Goal: Transaction & Acquisition: Purchase product/service

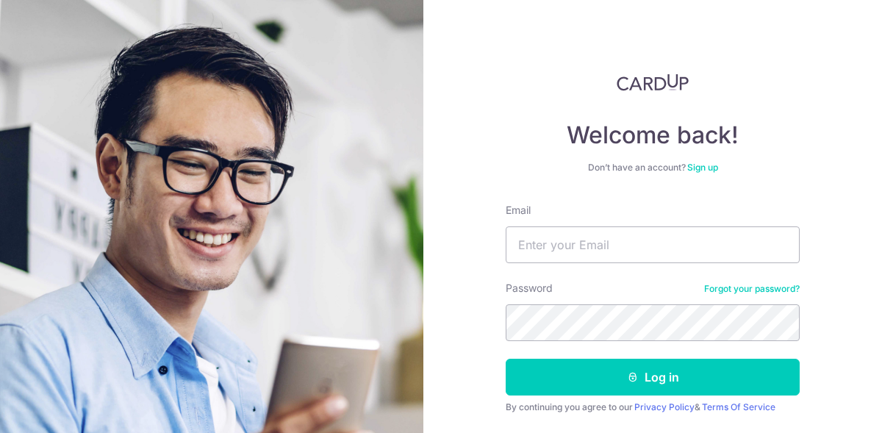
scroll to position [76, 0]
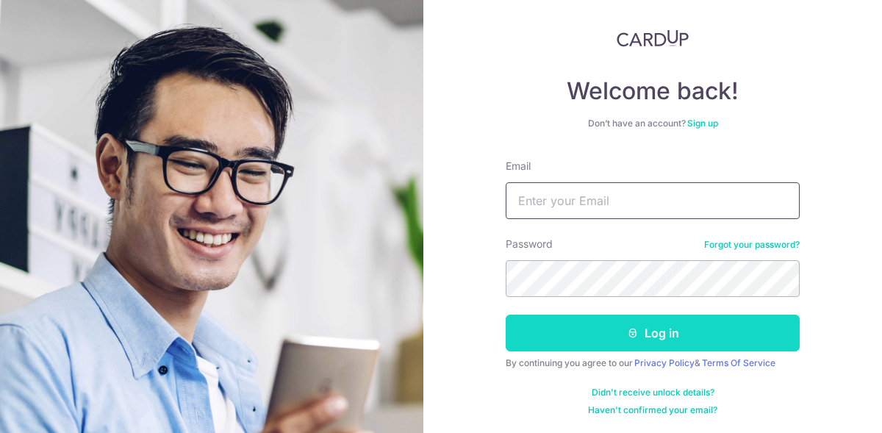
type input "[PERSON_NAME][EMAIL_ADDRESS][DOMAIN_NAME]"
click at [630, 338] on button "Log in" at bounding box center [652, 332] width 294 height 37
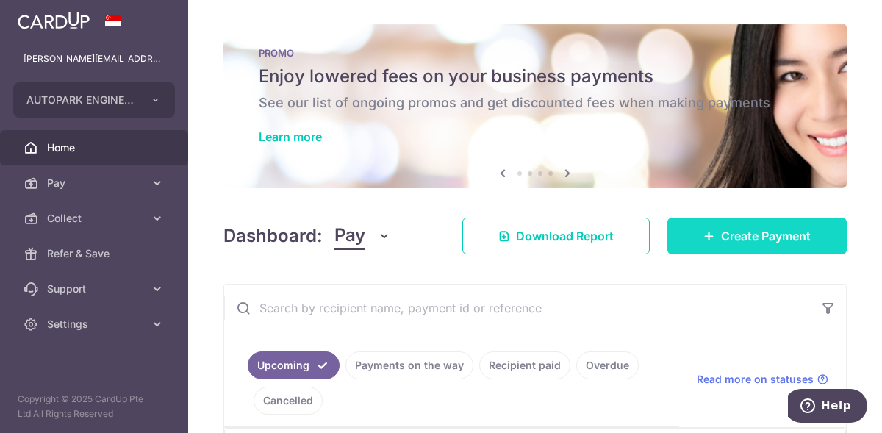
click at [729, 242] on span "Create Payment" at bounding box center [766, 236] width 90 height 18
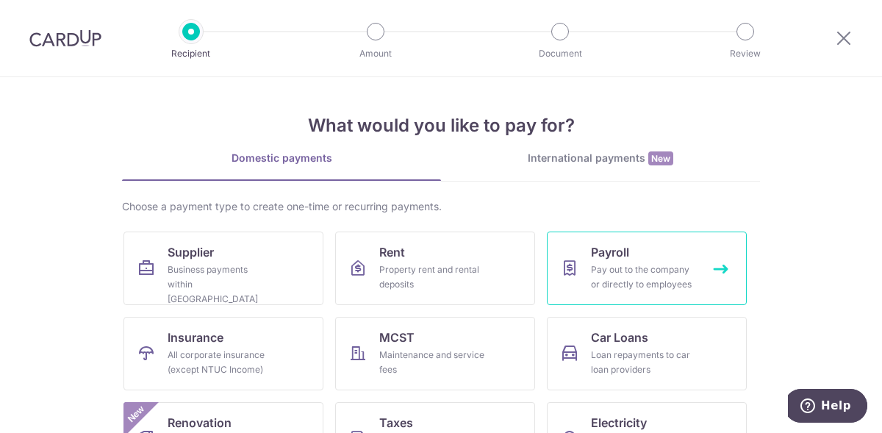
click at [625, 267] on div "Pay out to the company or directly to employees" at bounding box center [644, 276] width 106 height 29
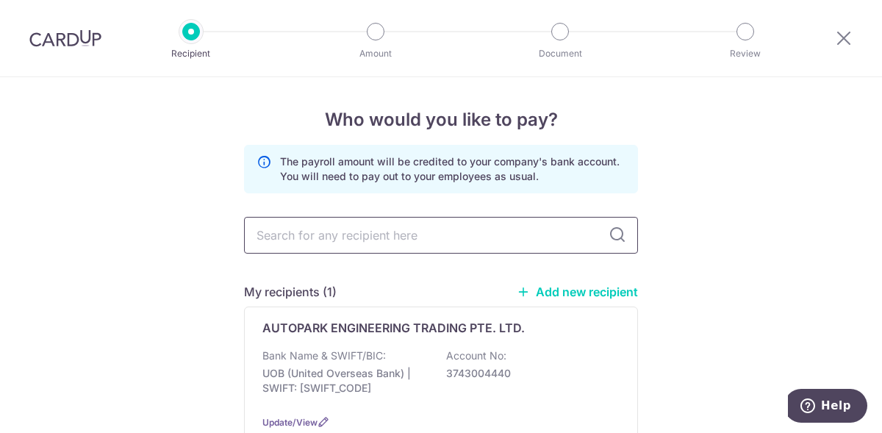
click at [513, 240] on input "text" at bounding box center [441, 235] width 394 height 37
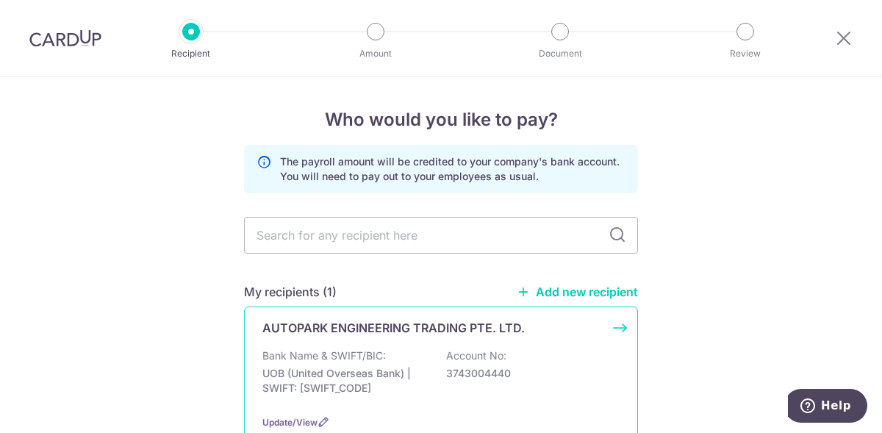
click at [440, 340] on div "AUTOPARK ENGINEERING TRADING PTE. LTD. Bank Name & SWIFT/BIC: UOB (United Overs…" at bounding box center [441, 374] width 394 height 136
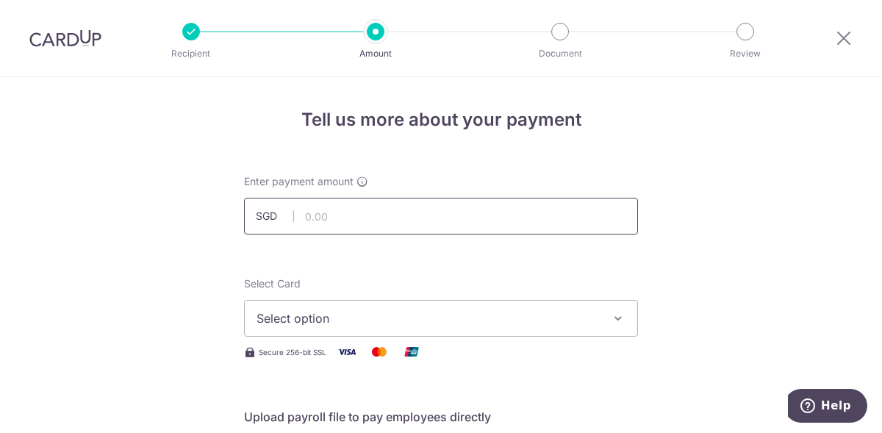
click at [443, 216] on input "text" at bounding box center [441, 216] width 394 height 37
click at [325, 223] on input "text" at bounding box center [441, 216] width 394 height 37
type input "45,508.51"
click at [526, 360] on div "Select Card Select option Add credit card Your Cards **** 1256 **** 2704 Secure…" at bounding box center [441, 321] width 394 height 90
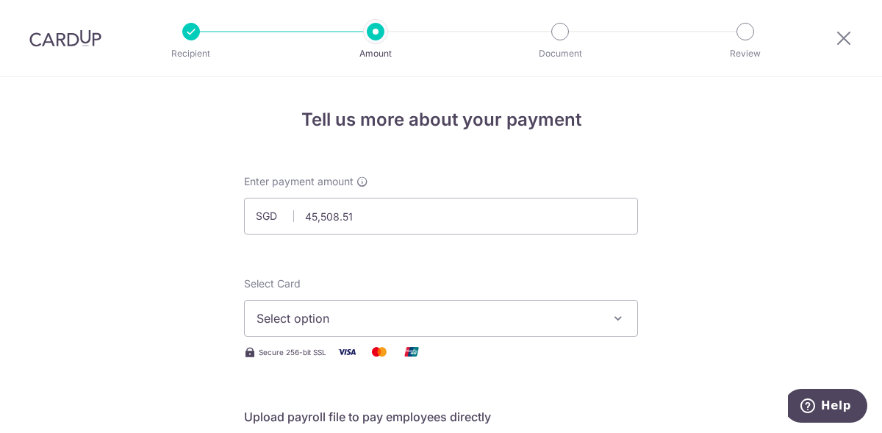
click at [537, 322] on span "Select option" at bounding box center [427, 318] width 342 height 18
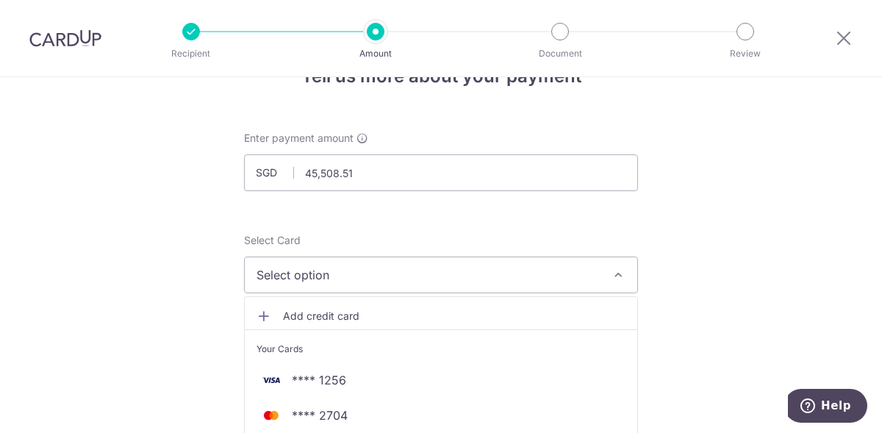
scroll to position [73, 0]
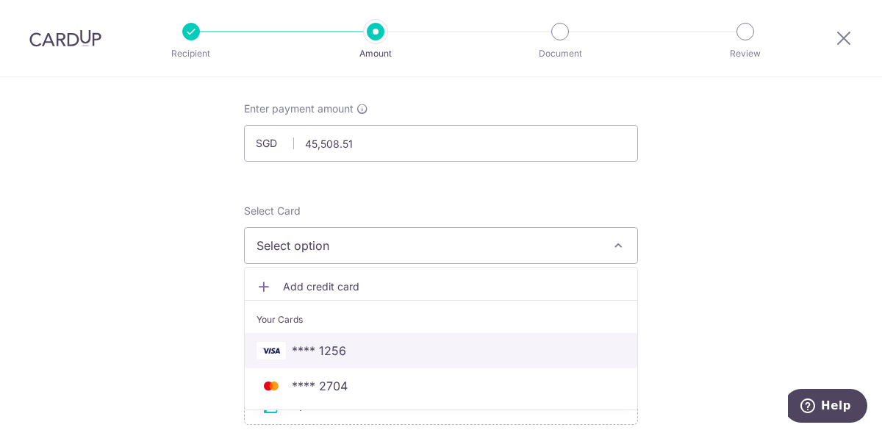
click at [472, 337] on link "**** 1256" at bounding box center [441, 350] width 392 height 35
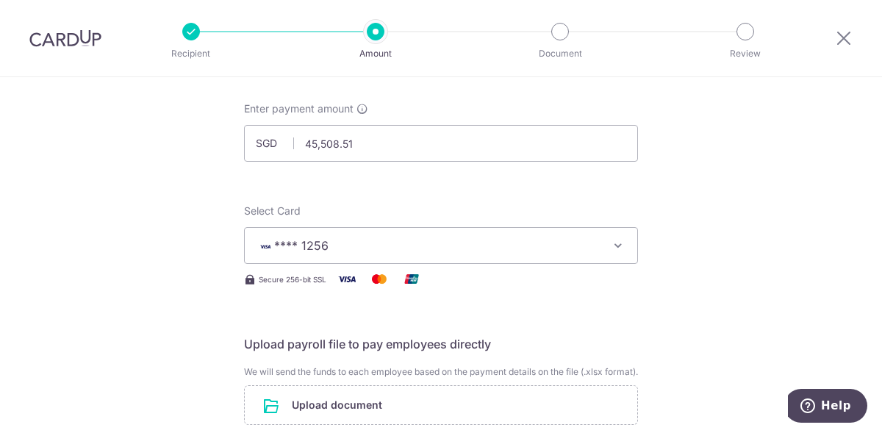
scroll to position [220, 0]
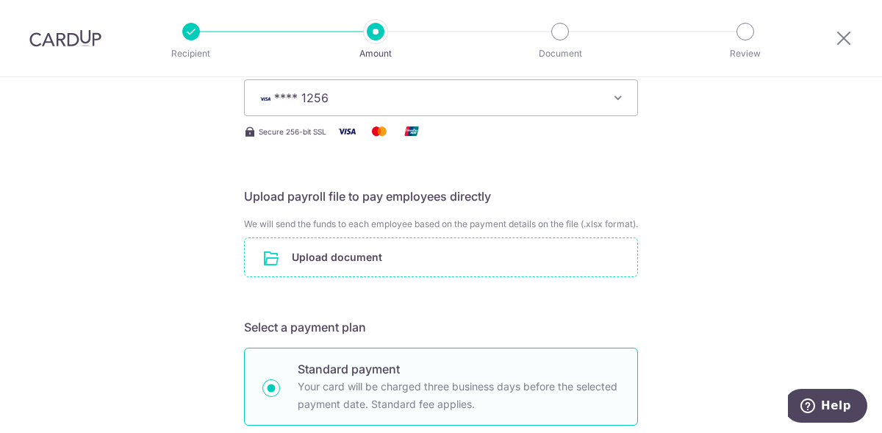
click at [386, 276] on input "file" at bounding box center [441, 257] width 392 height 38
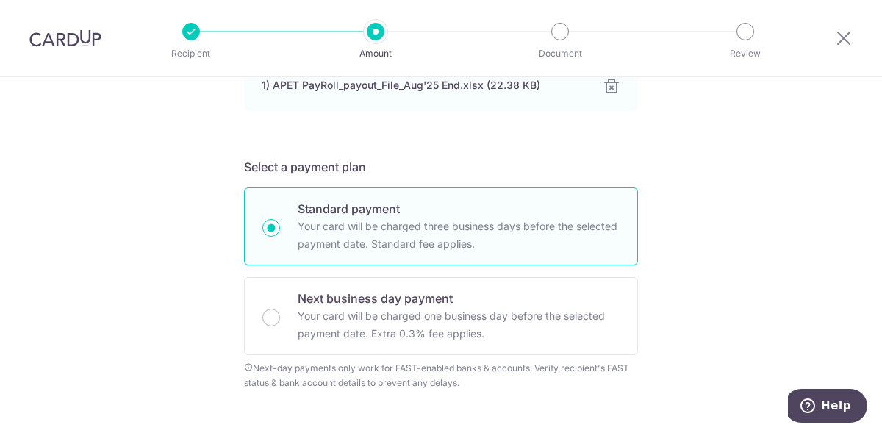
scroll to position [661, 0]
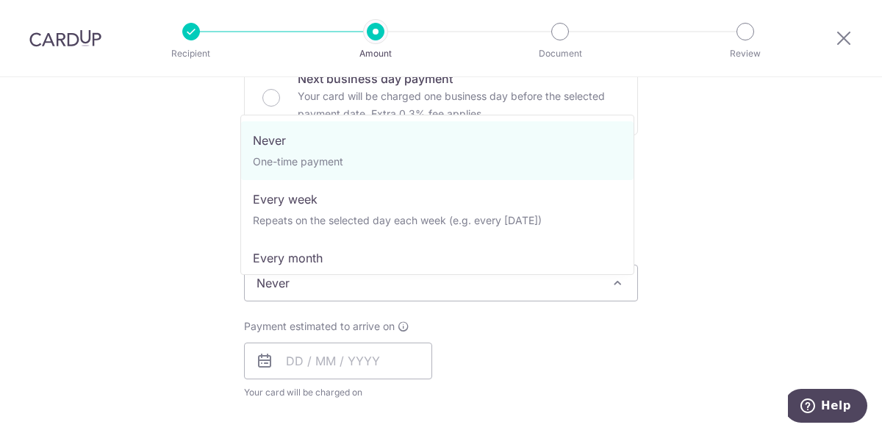
click at [596, 295] on span "Never" at bounding box center [441, 282] width 392 height 35
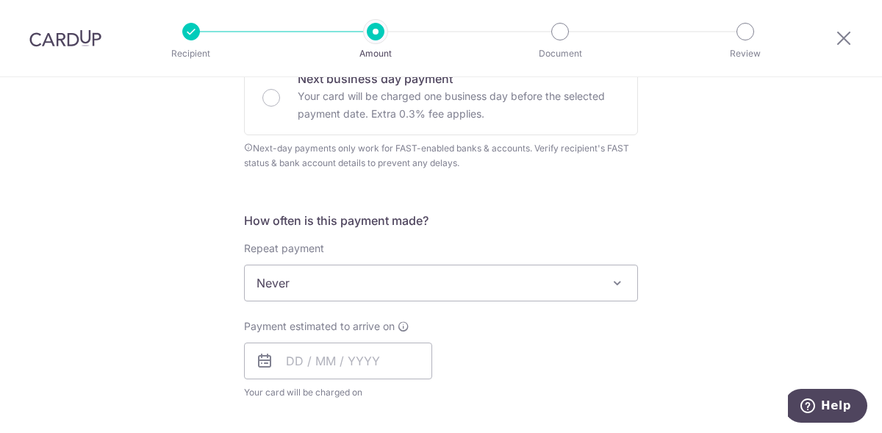
click at [596, 295] on span "Never" at bounding box center [441, 282] width 392 height 35
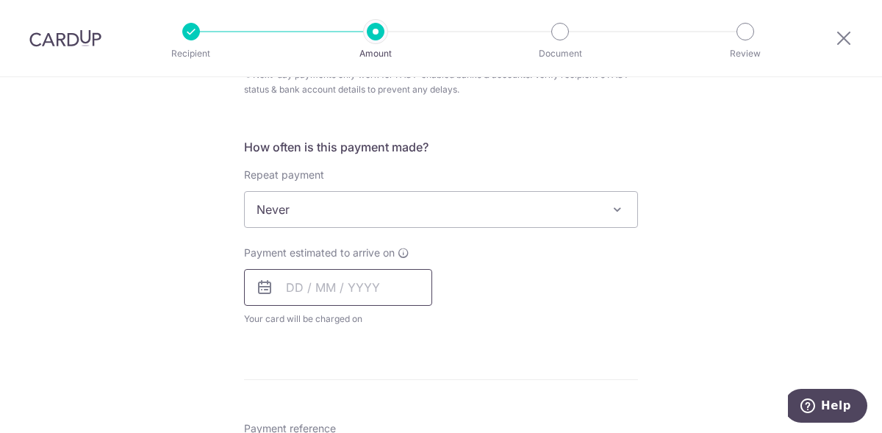
click at [378, 306] on input "text" at bounding box center [338, 287] width 188 height 37
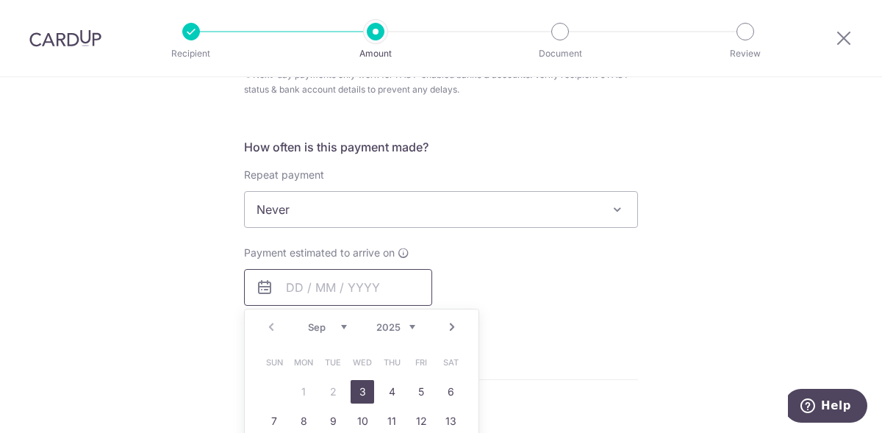
scroll to position [808, 0]
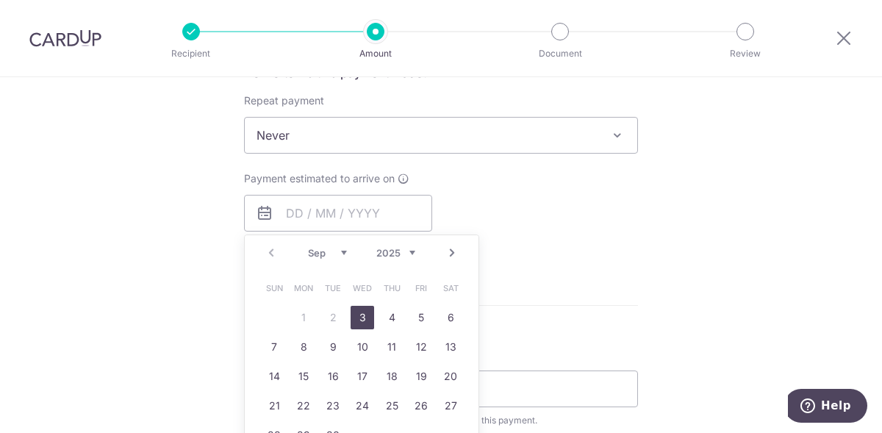
click at [364, 328] on link "3" at bounding box center [362, 318] width 24 height 24
type input "03/09/2025"
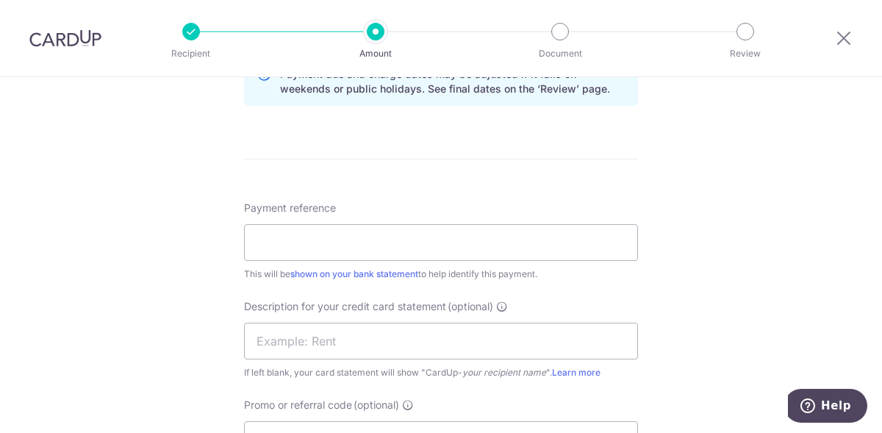
scroll to position [1029, 0]
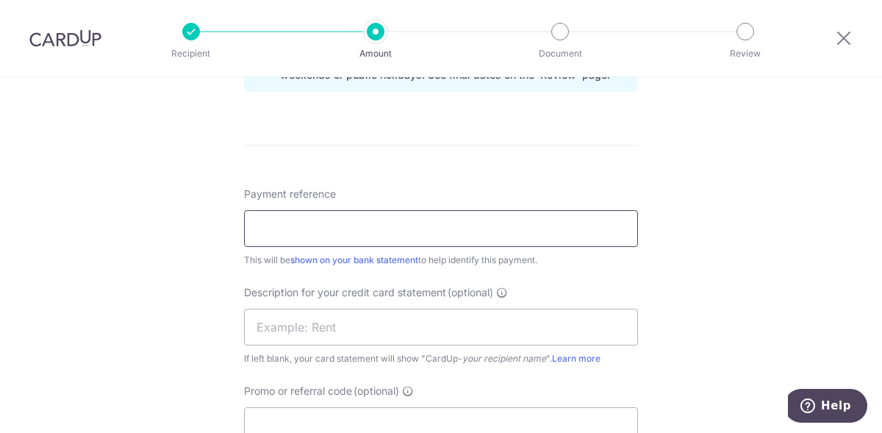
click at [413, 247] on input "Payment reference" at bounding box center [441, 228] width 394 height 37
click at [326, 238] on input "APET End Jul25 Salary" at bounding box center [441, 228] width 394 height 37
drag, startPoint x: 386, startPoint y: 245, endPoint x: 196, endPoint y: 231, distance: 190.8
type input "APET End Aug25 Salary"
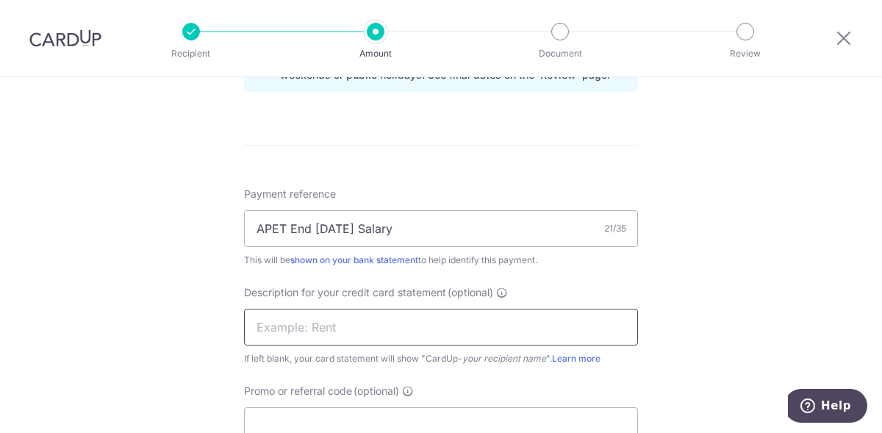
click at [296, 330] on input "text" at bounding box center [441, 327] width 394 height 37
paste input "APET End Aug25"
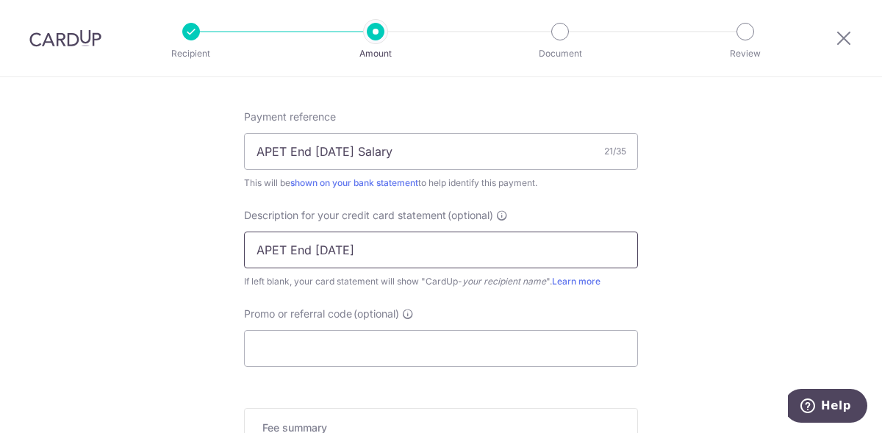
scroll to position [1248, 0]
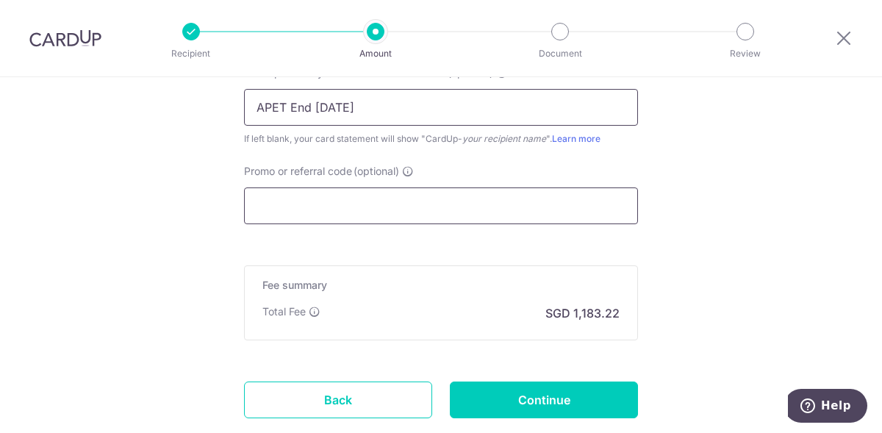
type input "APET End Aug25"
click at [309, 224] on input "Promo or referral code (optional)" at bounding box center [441, 205] width 394 height 37
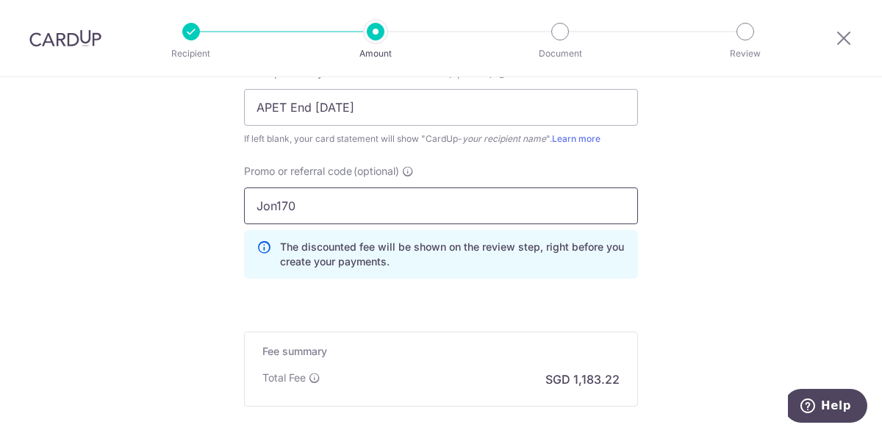
scroll to position [1422, 0]
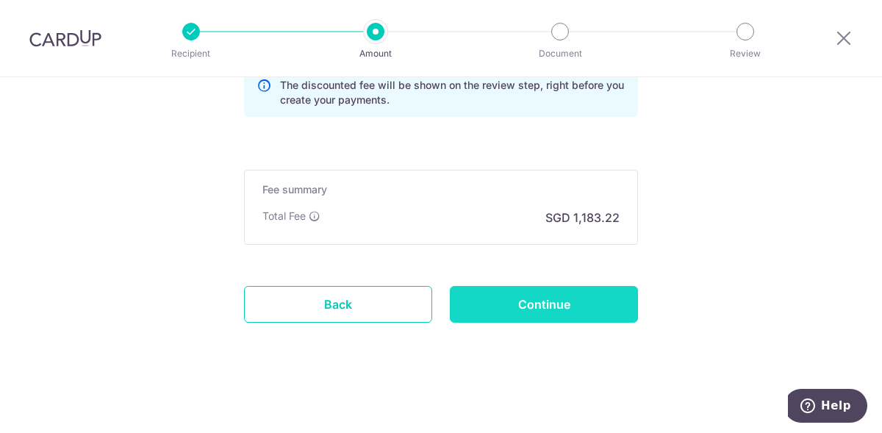
type input "Jon170"
click at [572, 304] on input "Continue" at bounding box center [544, 304] width 188 height 37
type input "Create Schedule"
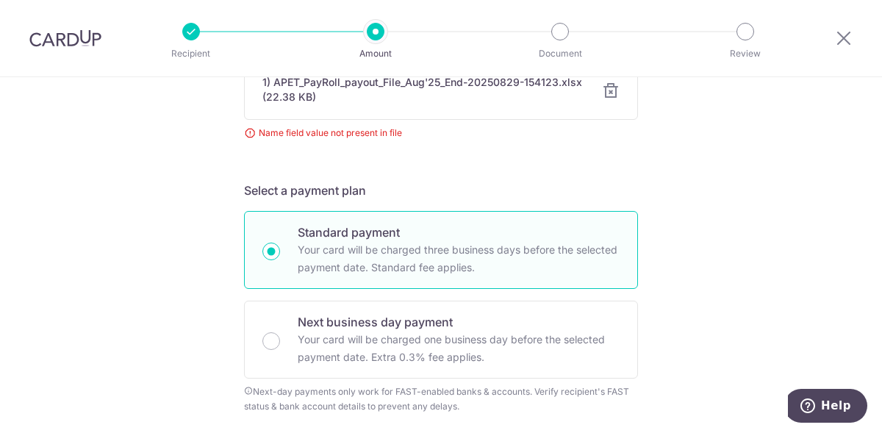
scroll to position [293, 0]
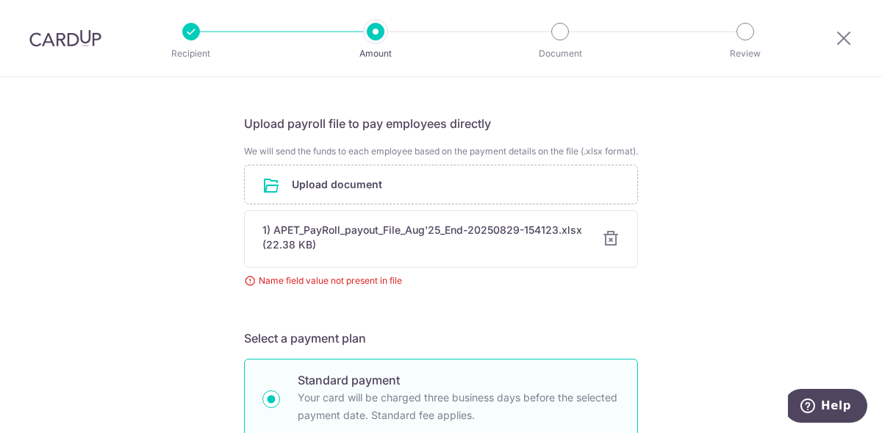
click at [609, 248] on div at bounding box center [611, 239] width 18 height 18
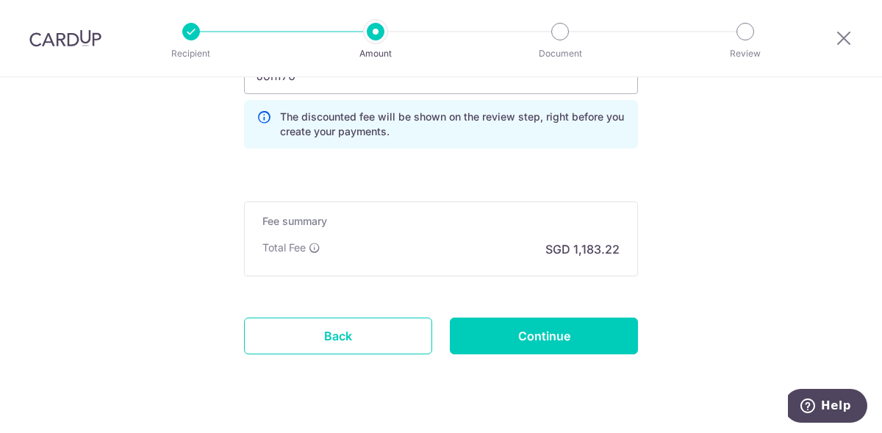
scroll to position [1395, 0]
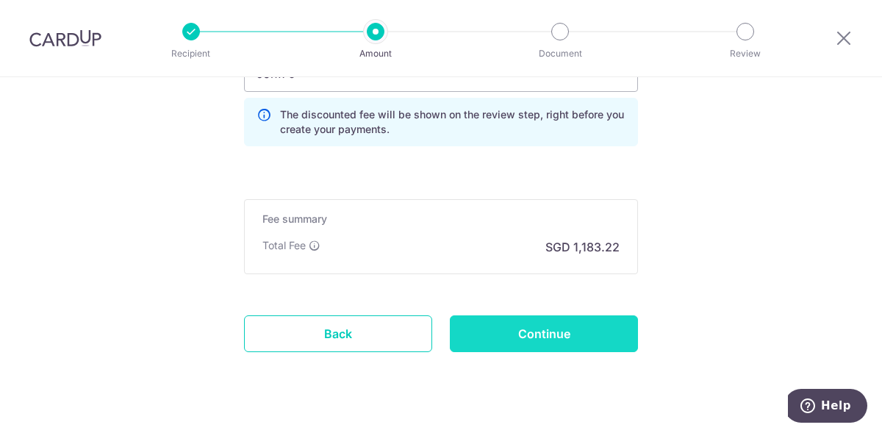
click at [576, 330] on input "Continue" at bounding box center [544, 333] width 188 height 37
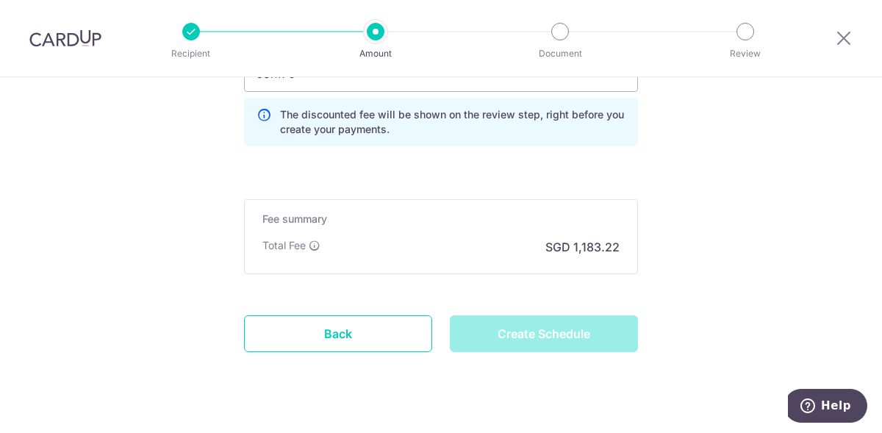
type input "Create Schedule"
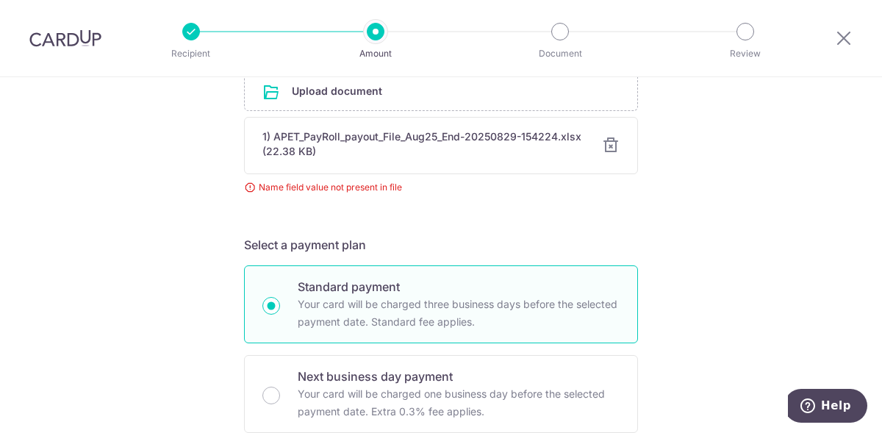
scroll to position [282, 0]
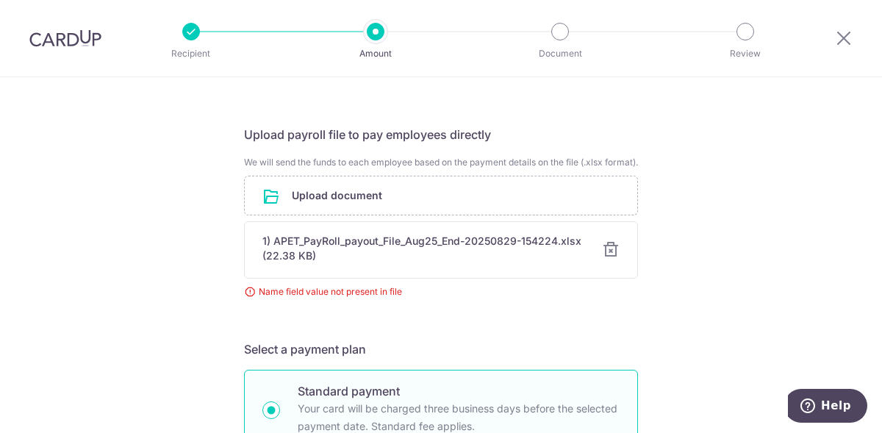
click at [608, 259] on div at bounding box center [611, 250] width 18 height 18
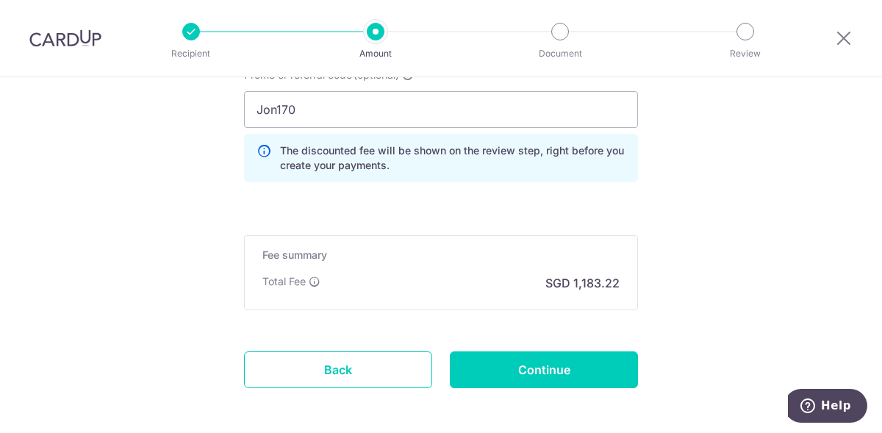
scroll to position [1395, 0]
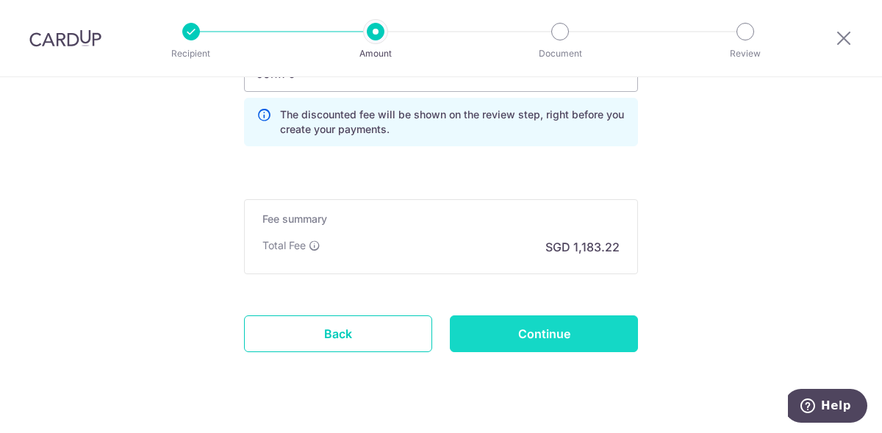
click at [553, 352] on input "Continue" at bounding box center [544, 333] width 188 height 37
type input "Create Schedule"
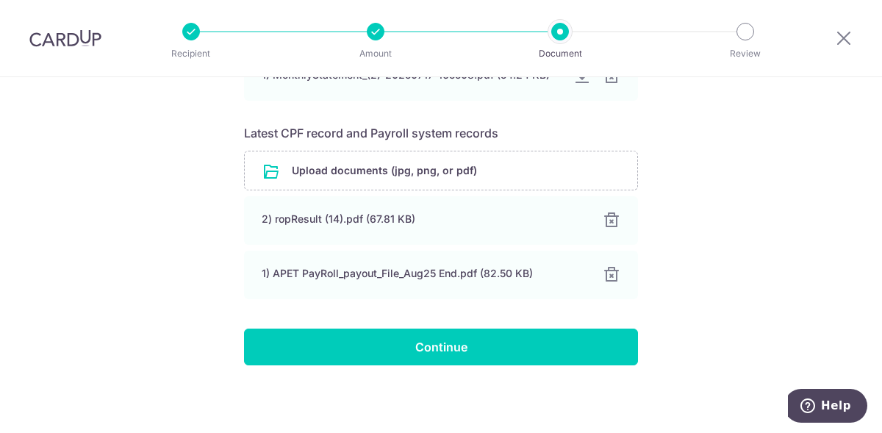
scroll to position [360, 0]
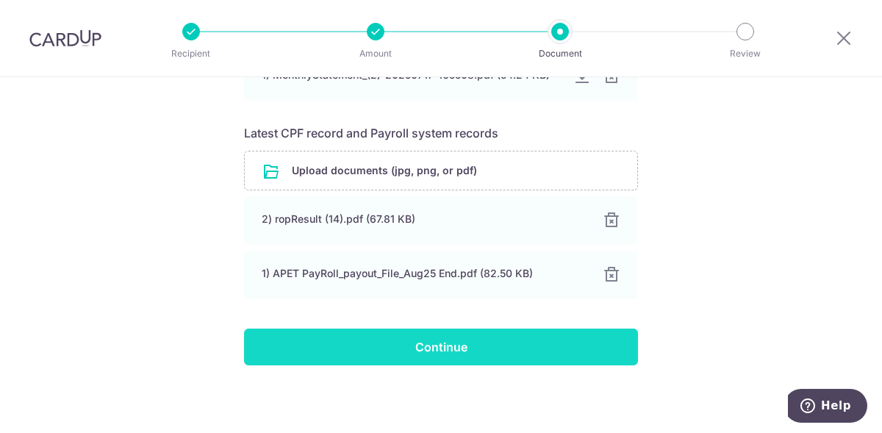
click at [474, 340] on input "Continue" at bounding box center [441, 346] width 394 height 37
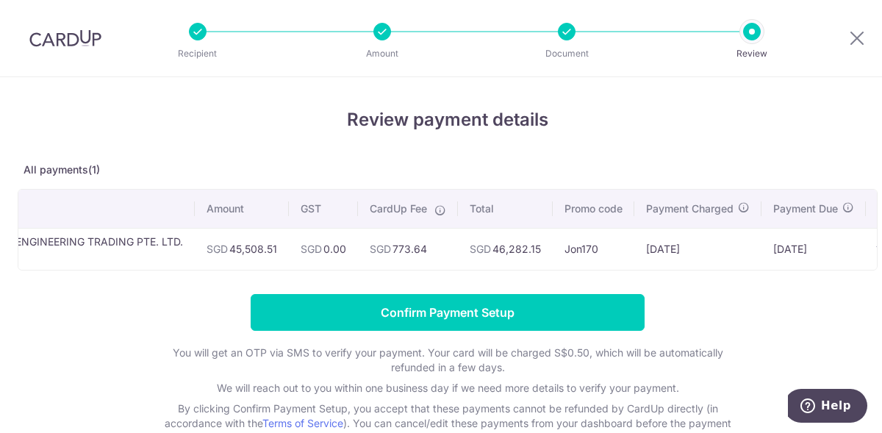
scroll to position [0, 154]
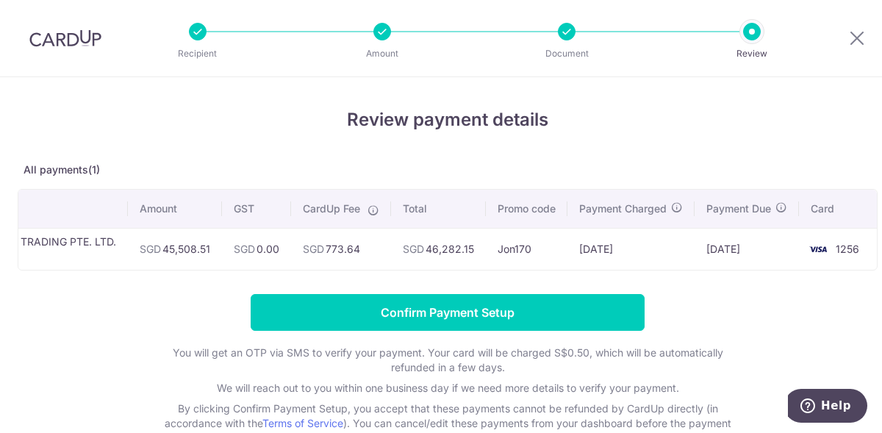
drag, startPoint x: 576, startPoint y: 269, endPoint x: 589, endPoint y: 268, distance: 13.2
click at [589, 268] on tr "AUTOPARK ENGINEERING TRADING PTE. LTD. Payroll SGD 45,508.51 SGD 0.00 SGD 773.6…" at bounding box center [374, 249] width 1004 height 42
click at [640, 268] on td "29/08/2025" at bounding box center [630, 249] width 127 height 42
drag, startPoint x: 429, startPoint y: 248, endPoint x: 472, endPoint y: 251, distance: 42.7
click at [472, 251] on td "SGD 46,282.15" at bounding box center [438, 249] width 95 height 42
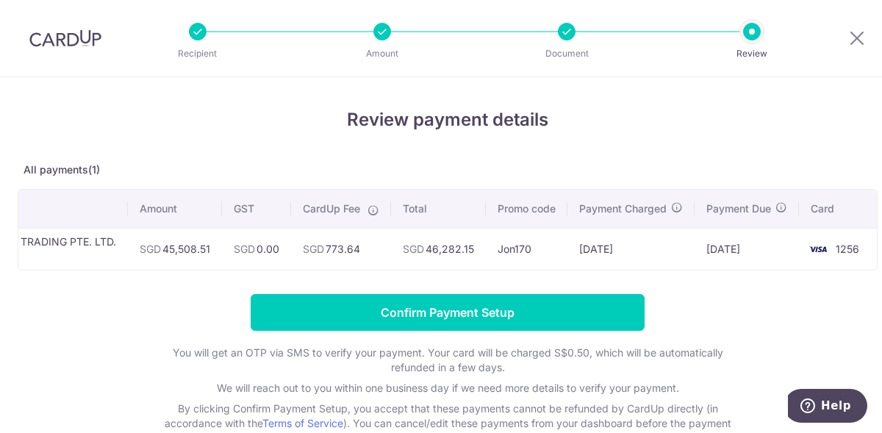
click at [424, 251] on td "SGD 46,282.15" at bounding box center [438, 249] width 95 height 42
drag, startPoint x: 425, startPoint y: 249, endPoint x: 485, endPoint y: 246, distance: 59.6
click at [485, 246] on tr "AUTOPARK ENGINEERING TRADING PTE. LTD. Payroll SGD 45,508.51 SGD 0.00 SGD 773.6…" at bounding box center [374, 249] width 1004 height 42
copy tr "46,282.15"
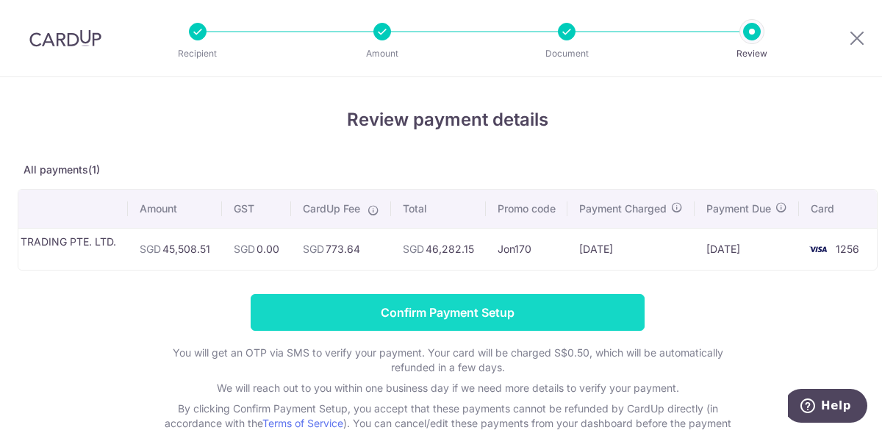
click at [510, 323] on input "Confirm Payment Setup" at bounding box center [448, 312] width 394 height 37
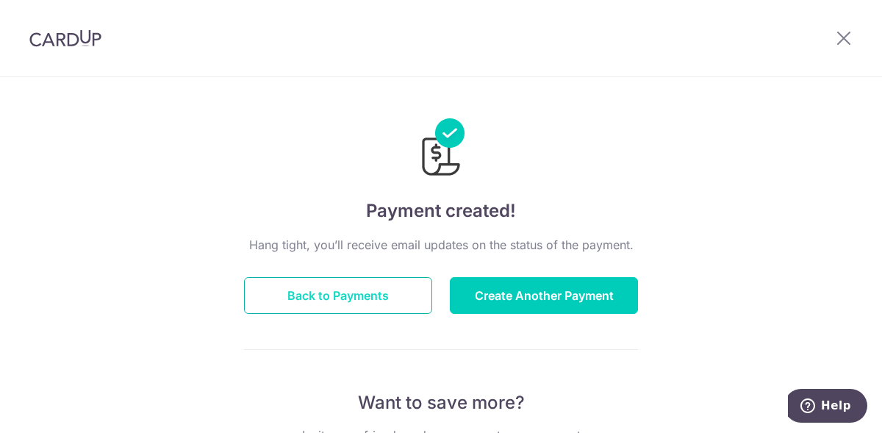
click at [331, 289] on button "Back to Payments" at bounding box center [338, 295] width 188 height 37
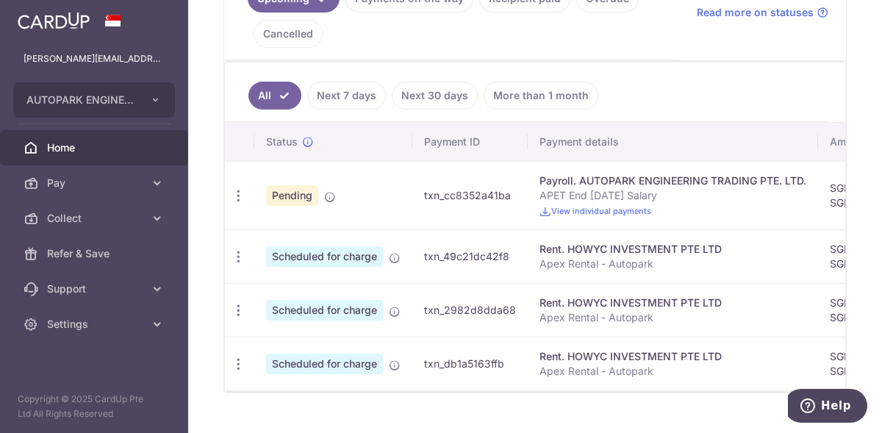
scroll to position [220, 0]
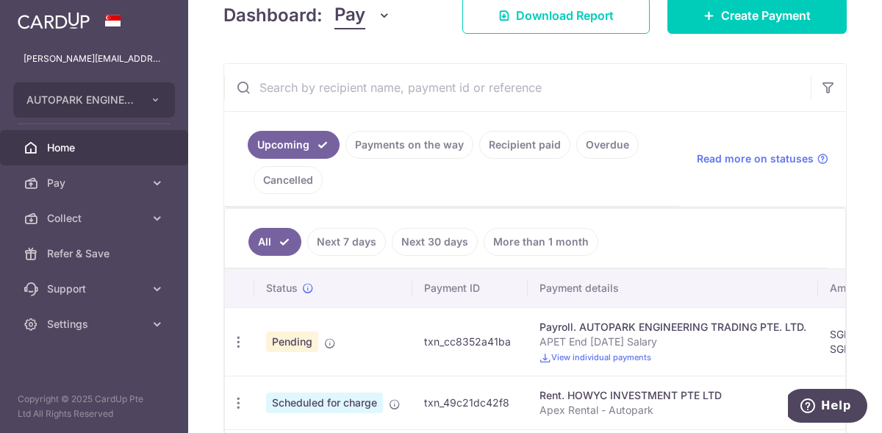
click at [513, 138] on link "Recipient paid" at bounding box center [524, 145] width 91 height 28
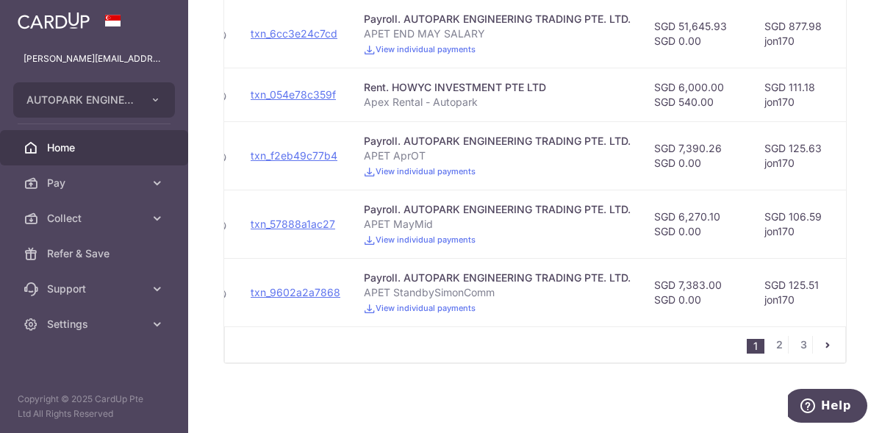
scroll to position [0, 142]
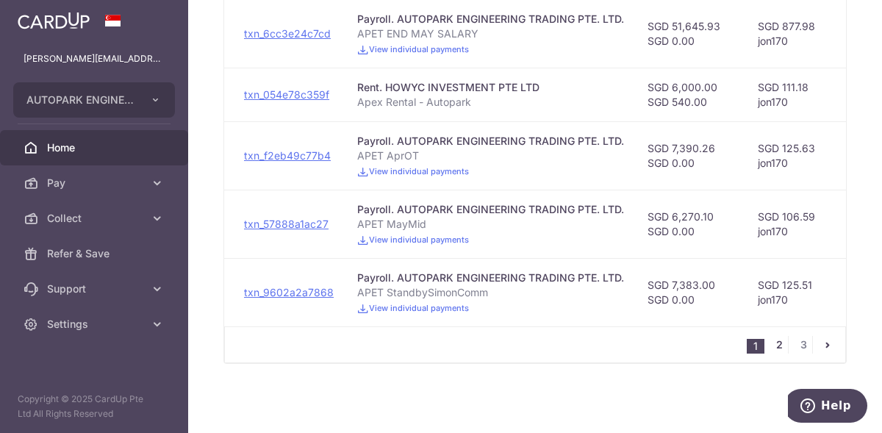
click at [770, 353] on link "2" at bounding box center [779, 345] width 18 height 18
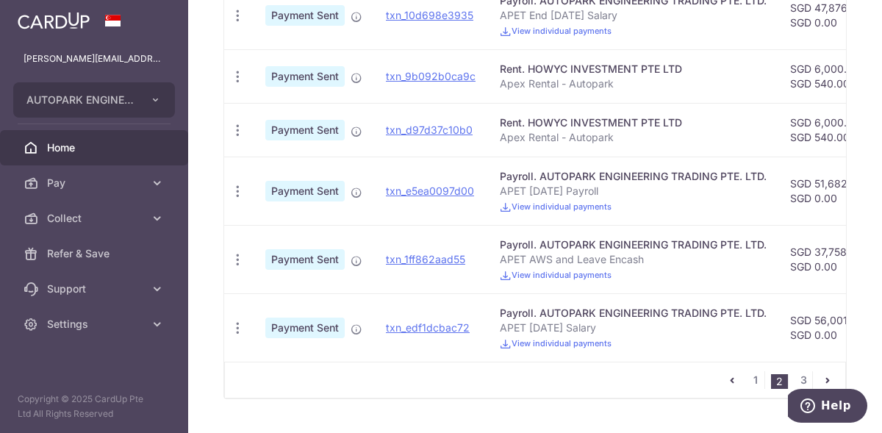
scroll to position [759, 0]
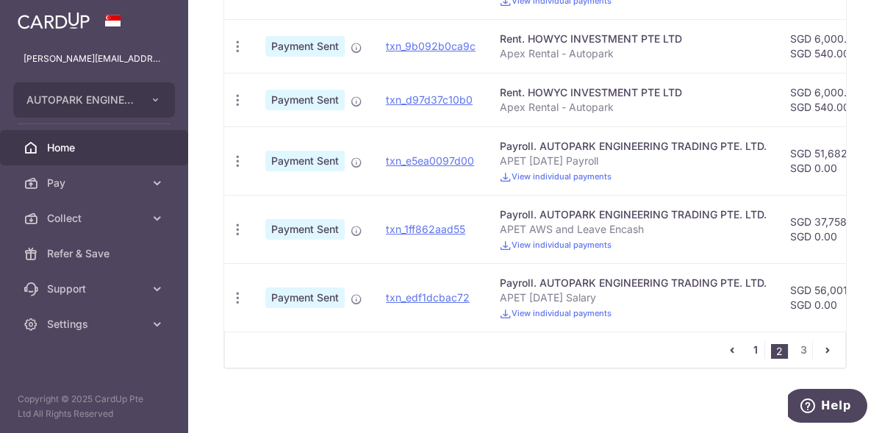
click at [747, 352] on link "1" at bounding box center [755, 350] width 18 height 18
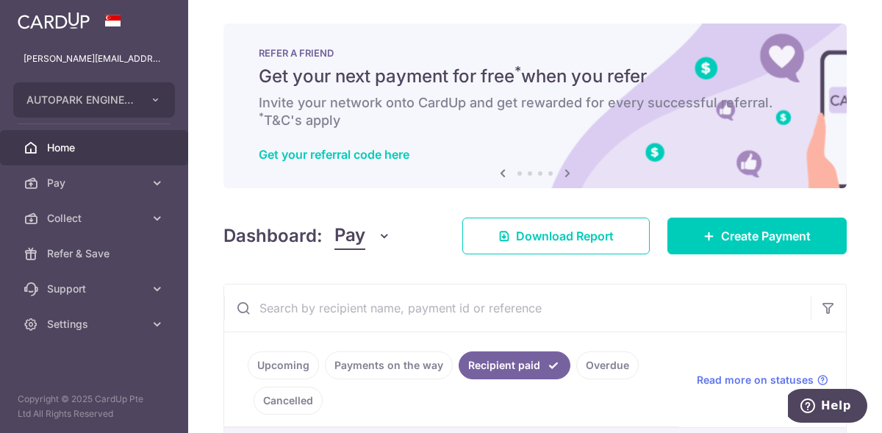
scroll to position [73, 0]
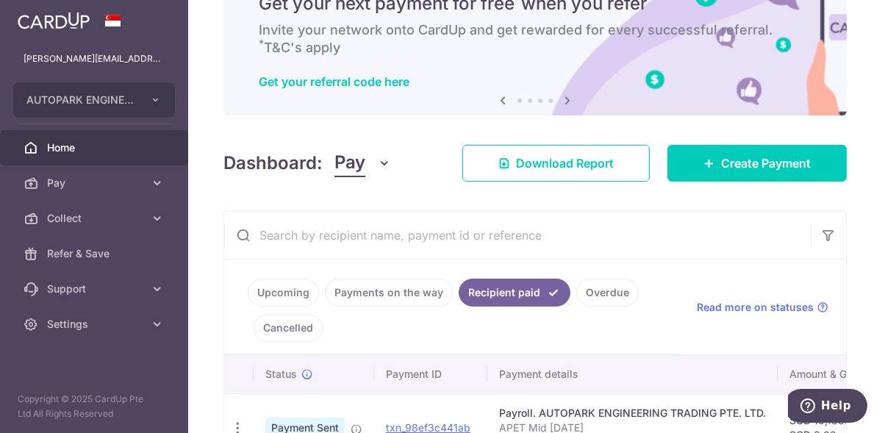
click at [268, 301] on link "Upcoming" at bounding box center [283, 292] width 71 height 28
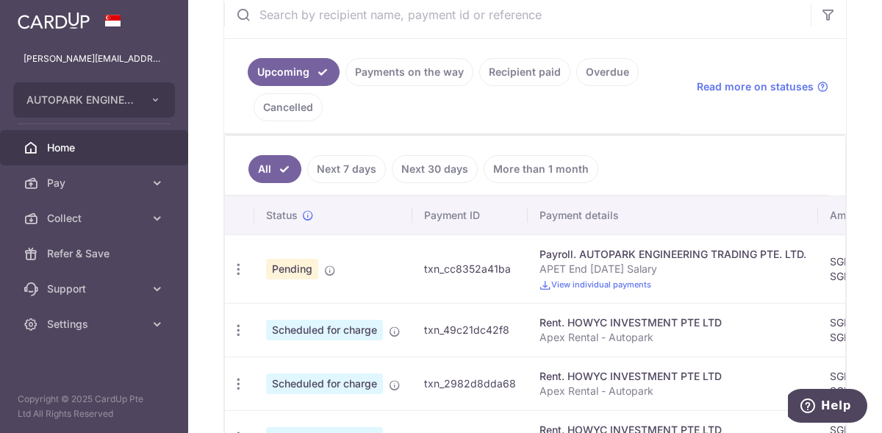
scroll to position [400, 0]
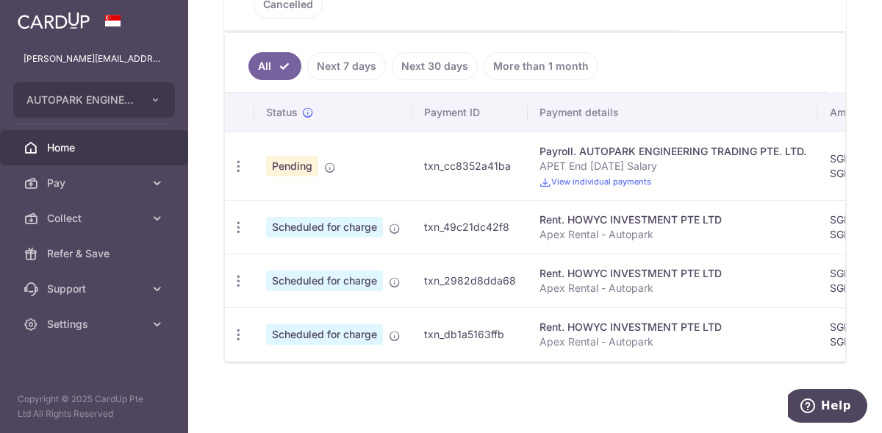
drag, startPoint x: 486, startPoint y: 361, endPoint x: 638, endPoint y: 342, distance: 152.5
click at [638, 342] on div "Status Payment ID Payment details Amount & GST CardUp fee Total amt. Charge dat…" at bounding box center [535, 227] width 620 height 269
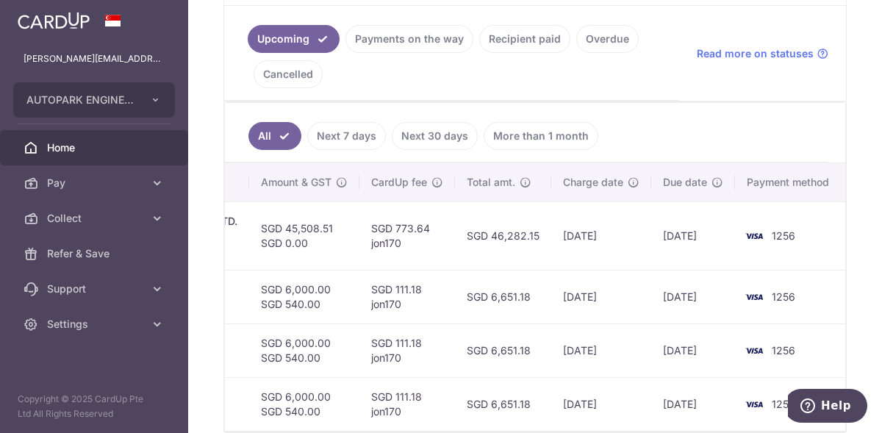
scroll to position [326, 0]
click at [439, 34] on link "Payments on the way" at bounding box center [409, 39] width 128 height 28
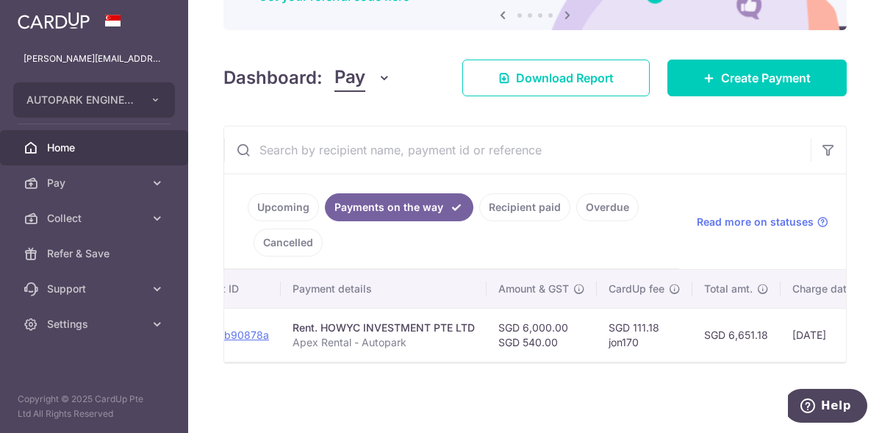
scroll to position [0, 452]
